Goal: Information Seeking & Learning: Learn about a topic

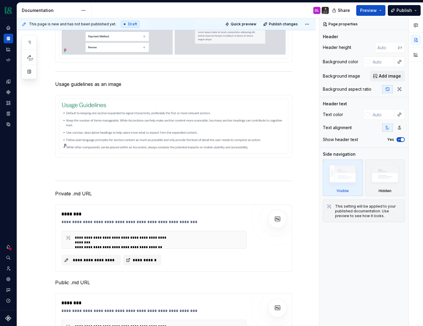
scroll to position [1320, 0]
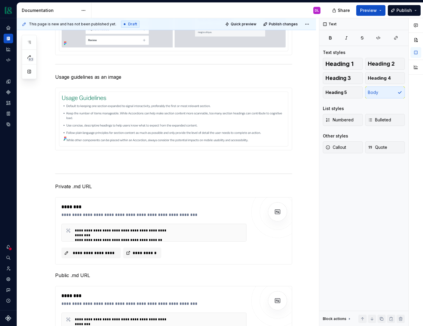
type textarea "*"
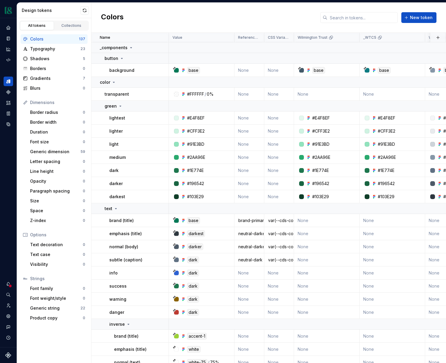
scroll to position [133, 0]
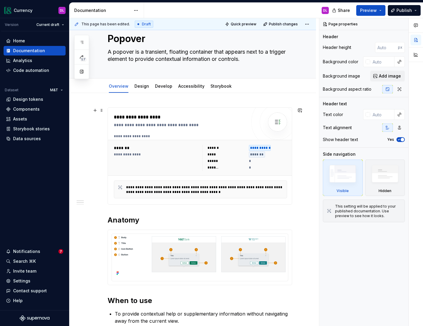
scroll to position [15, 0]
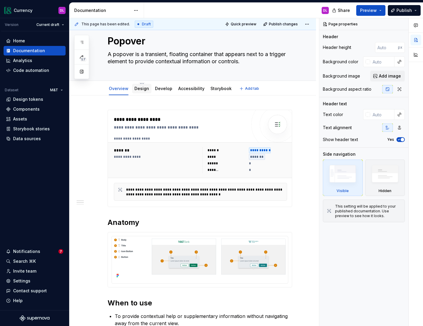
click at [144, 90] on link "Design" at bounding box center [141, 88] width 15 height 5
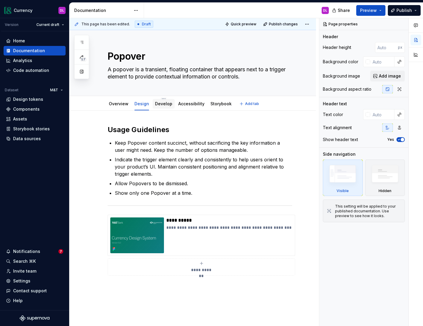
click at [166, 106] on link "Develop" at bounding box center [163, 103] width 17 height 5
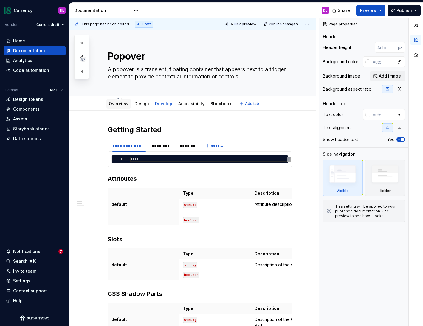
click at [113, 102] on link "Overview" at bounding box center [119, 103] width 20 height 5
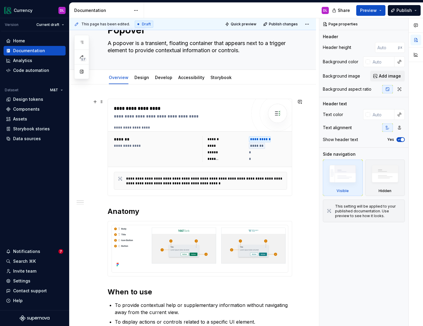
scroll to position [16, 0]
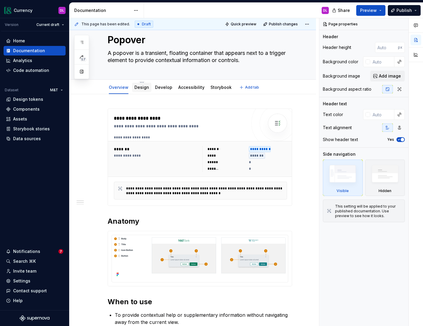
click at [147, 90] on link "Design" at bounding box center [141, 87] width 15 height 5
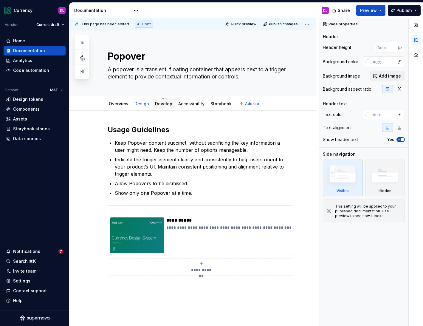
click at [159, 106] on link "Develop" at bounding box center [163, 103] width 17 height 5
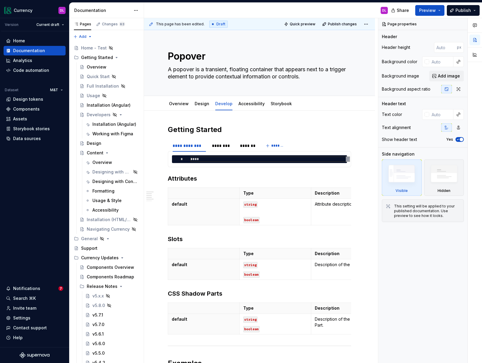
type textarea "*"
